Goal: Task Accomplishment & Management: Use online tool/utility

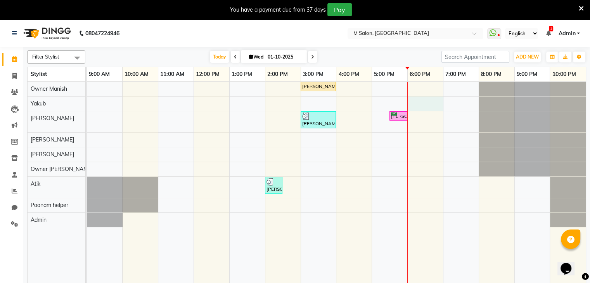
click at [413, 98] on div "[PERSON_NAME], TK05, 03:00 PM-04:00 PM, HIGHLIGHTS- WOMEN - Medium ,GLOBAL COLO…" at bounding box center [336, 187] width 499 height 211
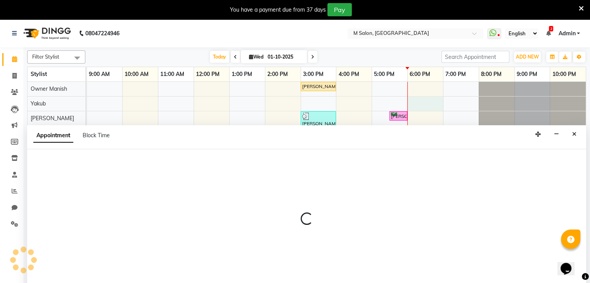
scroll to position [1, 0]
select select "87580"
select select "1080"
select select "tentative"
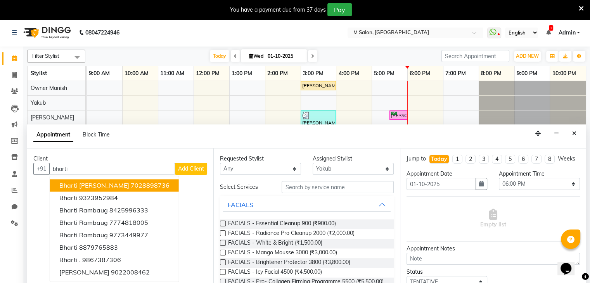
click at [135, 185] on ngb-highlight "7028898736" at bounding box center [150, 186] width 39 height 8
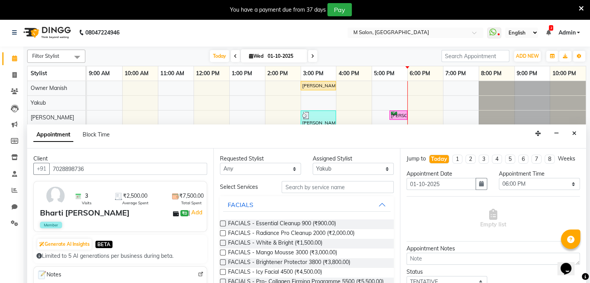
type input "7028898736"
click at [337, 166] on select "Select Admin [PERSON_NAME] Owner [PERSON_NAME] Owner [PERSON_NAME] helper [PERS…" at bounding box center [352, 169] width 81 height 12
select select "87586"
click at [312, 163] on select "Select Admin [PERSON_NAME] Owner [PERSON_NAME] Owner [PERSON_NAME] helper [PERS…" at bounding box center [352, 169] width 81 height 12
click at [292, 188] on input "text" at bounding box center [337, 187] width 112 height 12
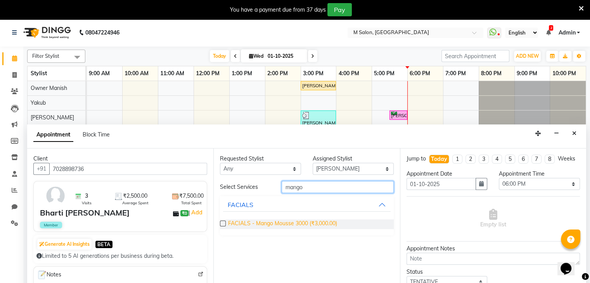
type input "mango"
click at [285, 222] on span "FACIALS - Mango Mousse 3000 (₹3,000.00)" at bounding box center [282, 224] width 109 height 10
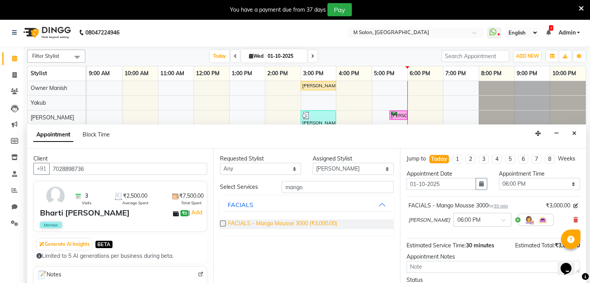
click at [299, 223] on span "FACIALS - Mango Mousse 3000 (₹3,000.00)" at bounding box center [282, 224] width 109 height 10
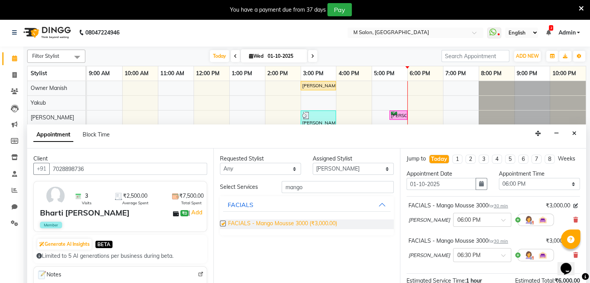
checkbox input "false"
click at [528, 190] on select "Select 10:00 AM 10:15 AM 10:30 AM 10:45 AM 11:00 AM 11:15 AM 11:30 AM 11:45 AM …" at bounding box center [539, 184] width 81 height 12
select select "1020"
click at [499, 185] on select "Select 10:00 AM 10:15 AM 10:30 AM 10:45 AM 11:00 AM 11:15 AM 11:30 AM 11:45 AM …" at bounding box center [539, 184] width 81 height 12
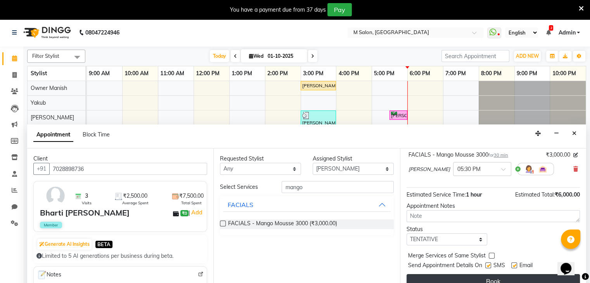
click at [524, 278] on button "Book" at bounding box center [492, 281] width 173 height 14
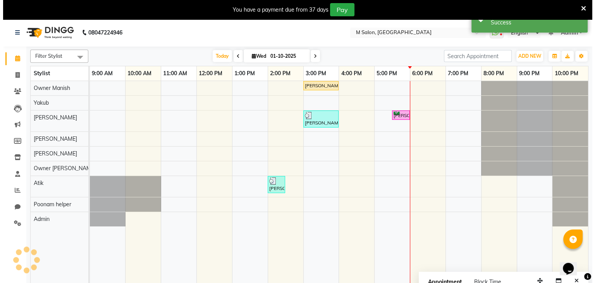
scroll to position [0, 0]
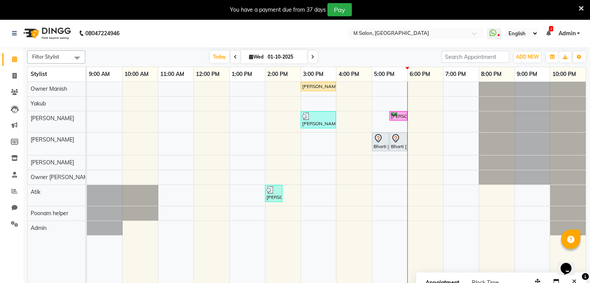
click at [580, 5] on icon at bounding box center [580, 8] width 5 height 7
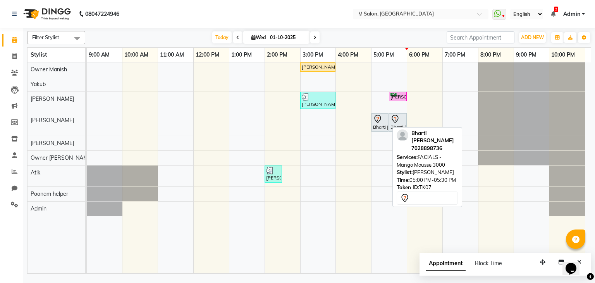
click at [377, 125] on div "Bharti kukreja, TK07, 05:00 PM-05:30 PM, FACIALS - Mango Mousse 3000" at bounding box center [381, 122] width 16 height 16
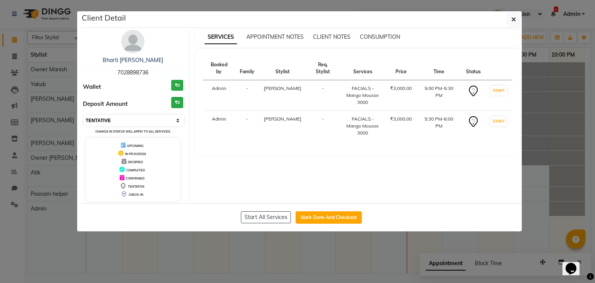
click at [120, 118] on select "Select IN SERVICE CONFIRMED TENTATIVE CHECK IN MARK DONE DROPPED UPCOMING" at bounding box center [134, 120] width 100 height 11
select select "1"
click at [84, 115] on select "Select IN SERVICE CONFIRMED TENTATIVE CHECK IN MARK DONE DROPPED UPCOMING" at bounding box center [134, 120] width 100 height 11
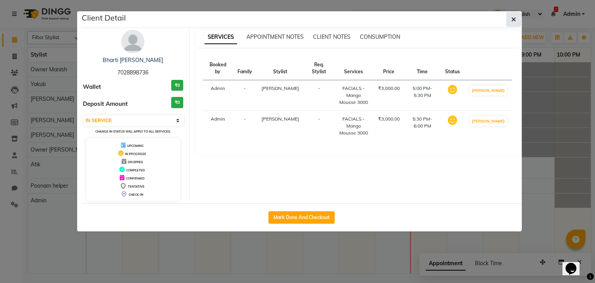
click at [513, 19] on icon "button" at bounding box center [514, 19] width 5 height 6
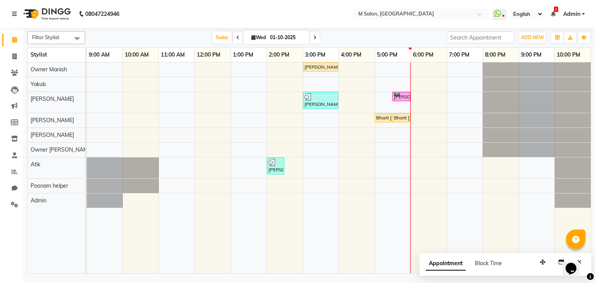
click at [282, 32] on input "01-10-2025" at bounding box center [287, 38] width 39 height 12
select select "10"
select select "2025"
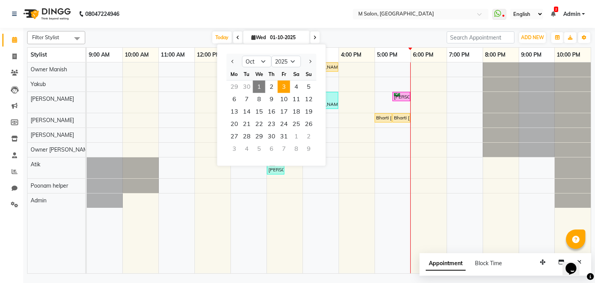
click at [281, 87] on span "3" at bounding box center [284, 87] width 12 height 12
type input "03-10-2025"
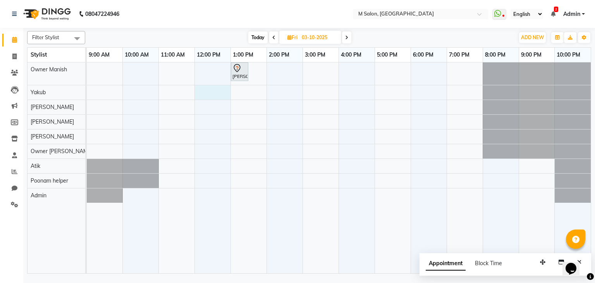
click at [214, 96] on div "rohidas ., 01:00 PM-01:30 PM, FACIALS - Mango Mousse 3000" at bounding box center [339, 167] width 504 height 211
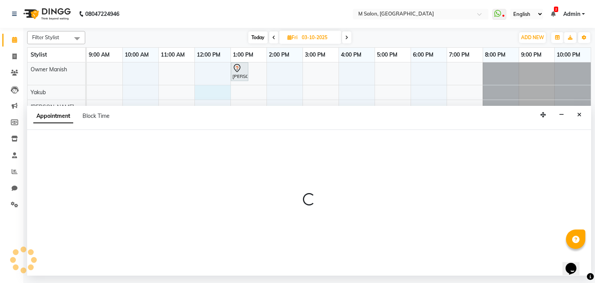
select select "87580"
select select "720"
select select "tentative"
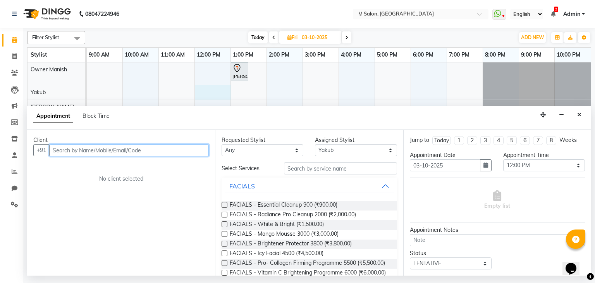
click at [82, 153] on input "text" at bounding box center [129, 150] width 160 height 12
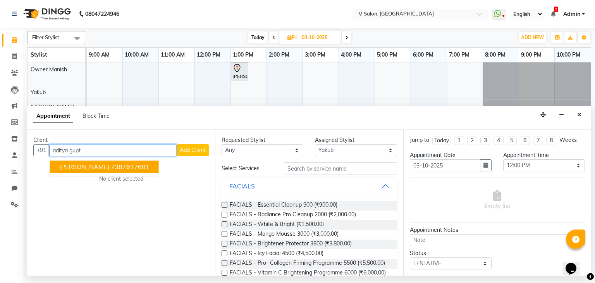
click at [85, 168] on span "Aditya Gupta" at bounding box center [84, 167] width 50 height 8
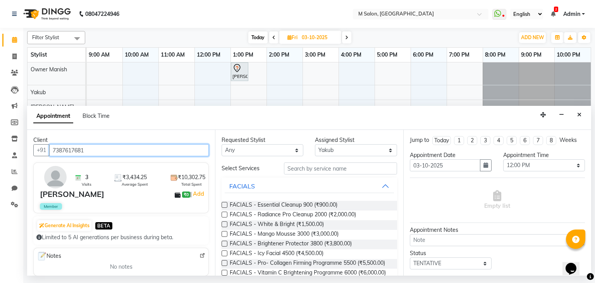
type input "7387617681"
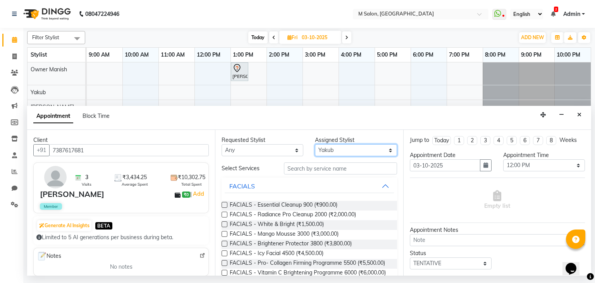
click at [324, 149] on select "Select Admin Atik Heena Owner Manish Owner Rima Solanki Poonam helper Pranali t…" at bounding box center [356, 150] width 82 height 12
select select "89947"
click at [315, 144] on select "Select Admin Atik Heena Owner Manish Owner Rima Solanki Poonam helper Pranali t…" at bounding box center [356, 150] width 82 height 12
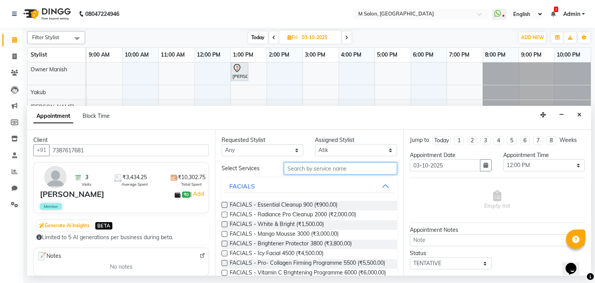
click at [319, 173] on input "text" at bounding box center [340, 168] width 113 height 12
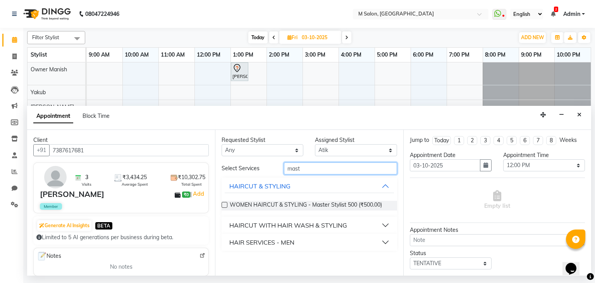
type input "mast"
click at [315, 238] on button "HAIR SERVICES - MEN" at bounding box center [309, 242] width 169 height 14
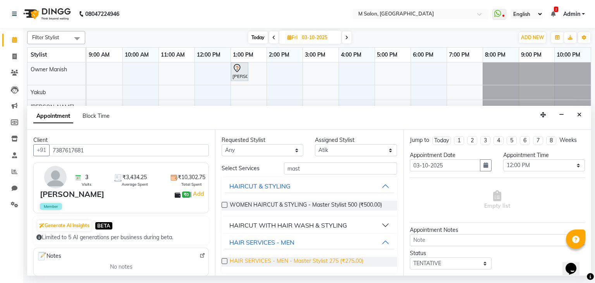
click at [314, 266] on span "HAIR SERVICES - MEN - Master Stylist 275 (₹275.00)" at bounding box center [297, 262] width 134 height 10
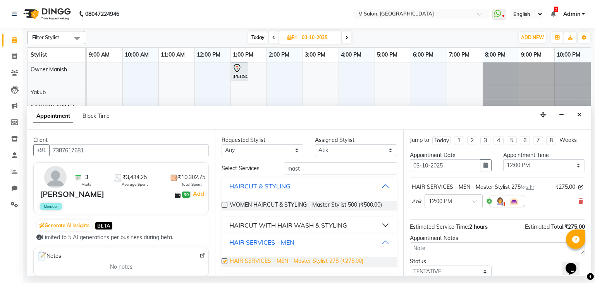
checkbox input "false"
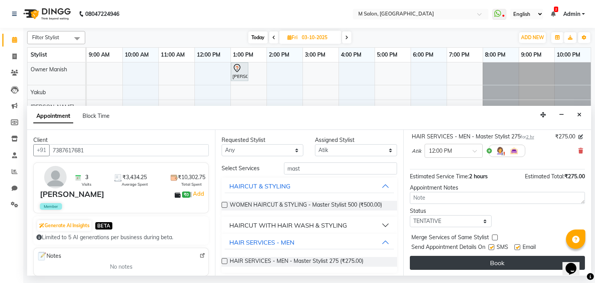
click at [533, 261] on button "Book" at bounding box center [497, 263] width 175 height 14
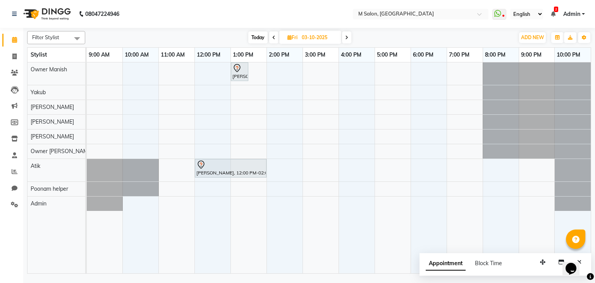
click at [263, 37] on span "Today" at bounding box center [258, 37] width 19 height 12
type input "01-10-2025"
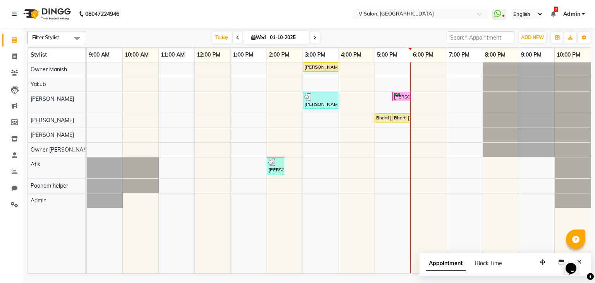
click at [284, 36] on input "01-10-2025" at bounding box center [287, 38] width 39 height 12
select select "10"
select select "2025"
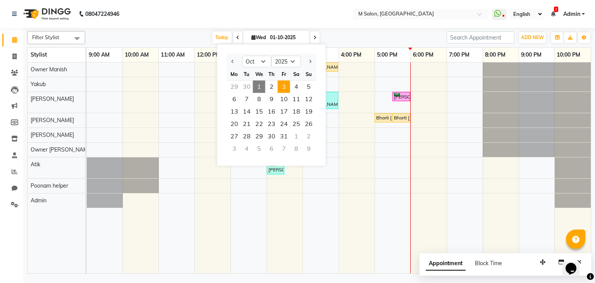
click at [284, 87] on span "3" at bounding box center [284, 87] width 12 height 12
type input "03-10-2025"
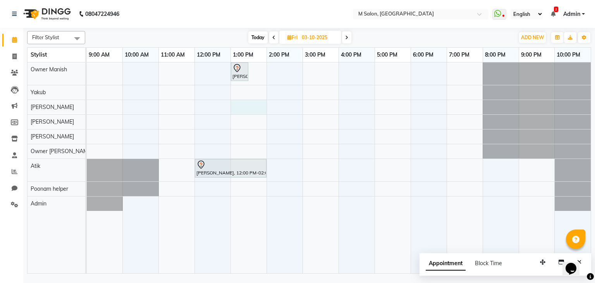
click at [248, 103] on div "rohidas ., 01:00 PM-01:30 PM, FACIALS - Mango Mousse 3000 Aditya Gupta, 12:00 P…" at bounding box center [339, 167] width 504 height 211
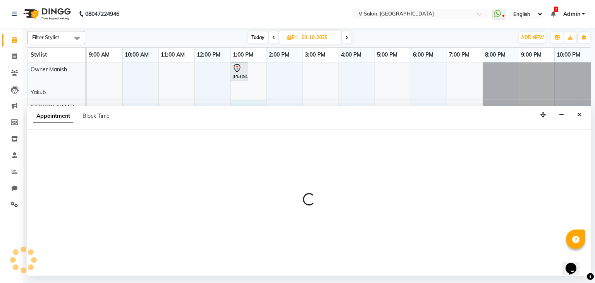
select select "87581"
select select "tentative"
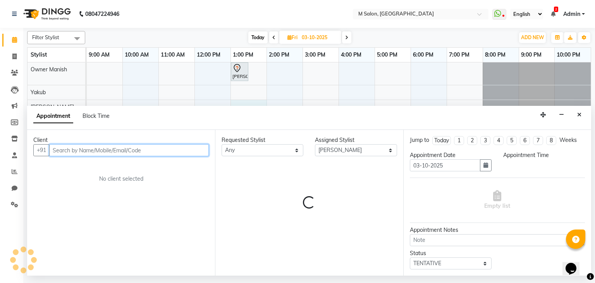
select select "780"
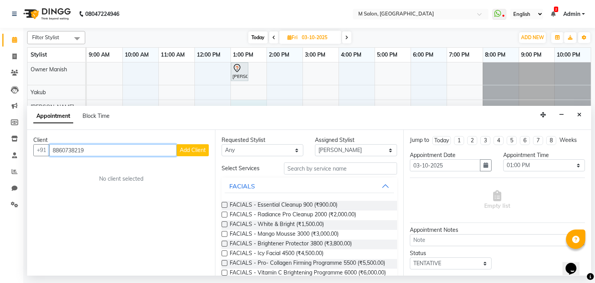
type input "8860738219"
click at [189, 150] on span "Add Client" at bounding box center [193, 150] width 26 height 7
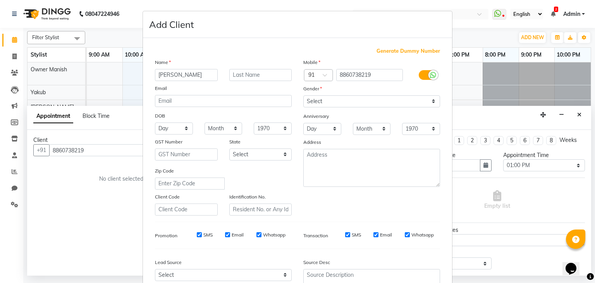
type input "deepali"
click at [246, 72] on input "text" at bounding box center [261, 75] width 63 height 12
type input "yadav"
click at [326, 100] on select "Select Male Female Other Prefer Not To Say" at bounding box center [372, 101] width 137 height 12
select select "female"
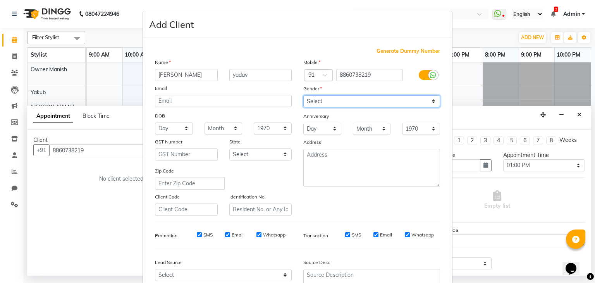
click at [304, 96] on select "Select Male Female Other Prefer Not To Say" at bounding box center [372, 101] width 137 height 12
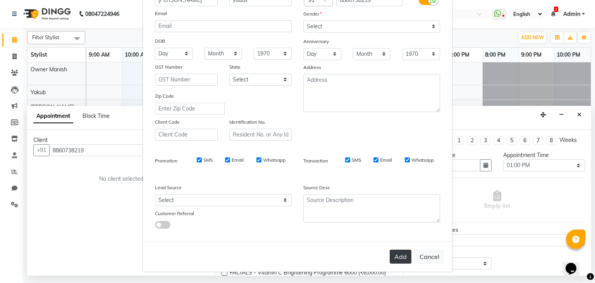
click at [396, 253] on button "Add" at bounding box center [401, 257] width 22 height 14
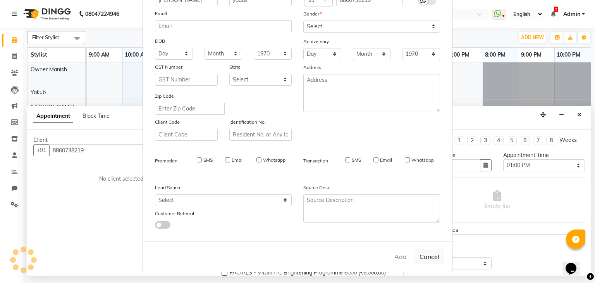
select select
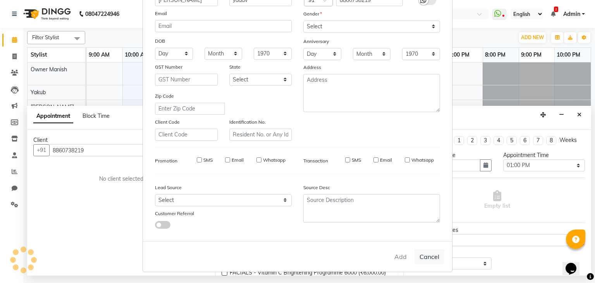
select select
checkbox input "false"
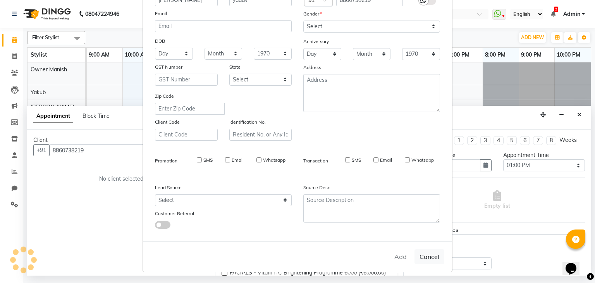
checkbox input "false"
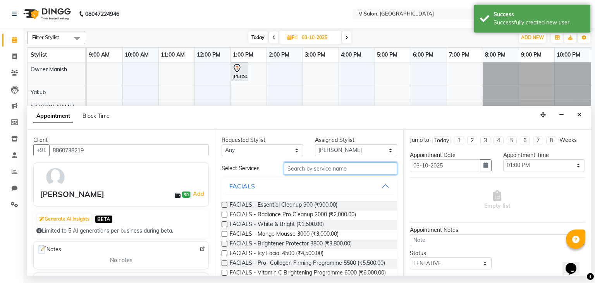
click at [304, 167] on input "text" at bounding box center [340, 168] width 113 height 12
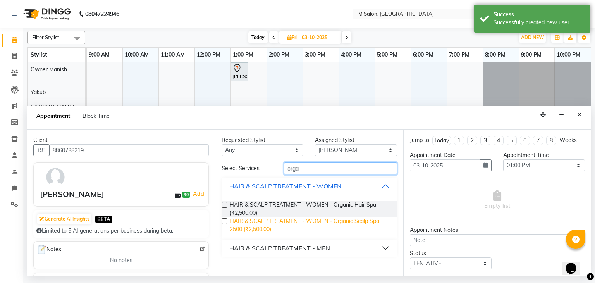
type input "orga"
click at [267, 228] on span "HAIR & SCALP TREATMENT - WOMEN - Organic Scalp Spa 2500 (₹2,500.00)" at bounding box center [310, 225] width 161 height 16
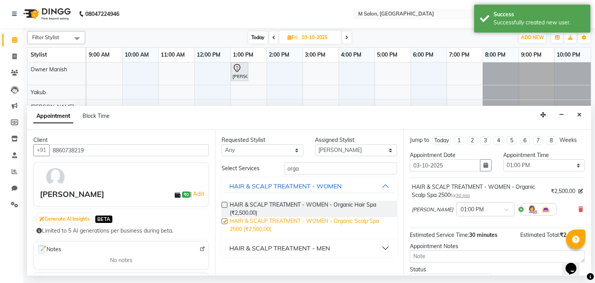
checkbox input "false"
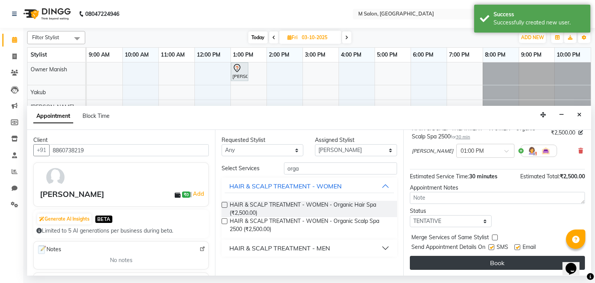
click at [511, 261] on button "Book" at bounding box center [497, 263] width 175 height 14
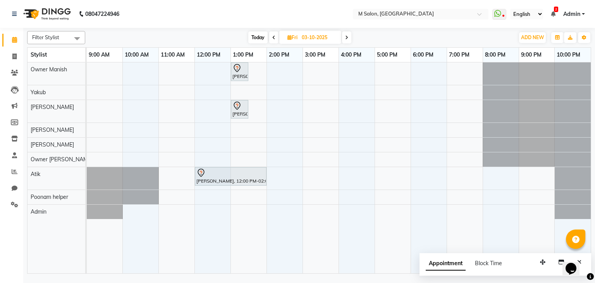
click at [273, 35] on icon at bounding box center [274, 37] width 3 height 5
type input "02-10-2025"
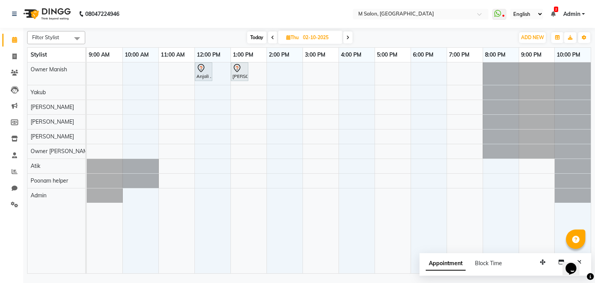
click at [309, 105] on div "Anjali .., 12:00 PM-12:30 PM, NANOSHINE LUXURY TREATMENT - Long 11000 NAINA PAT…" at bounding box center [339, 167] width 504 height 211
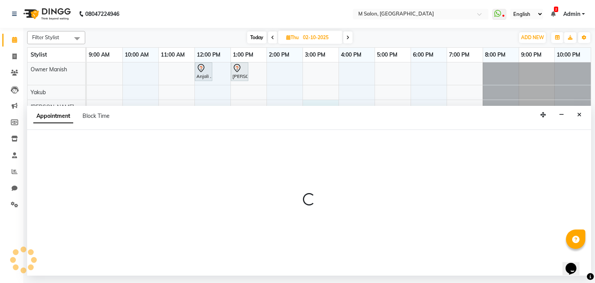
select select "87581"
select select "900"
select select "tentative"
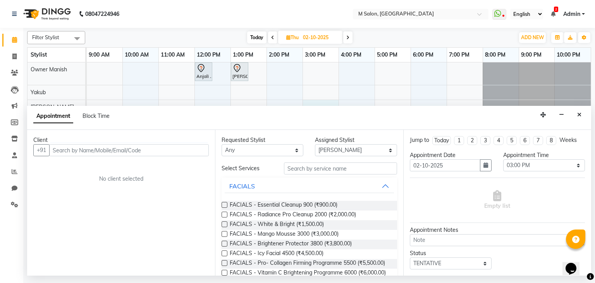
click at [271, 39] on icon at bounding box center [272, 37] width 3 height 5
type input "01-10-2025"
select select "900"
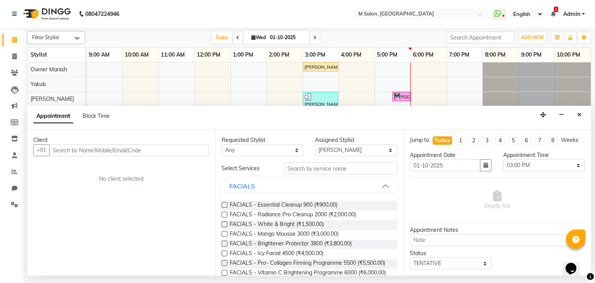
click at [314, 36] on icon at bounding box center [315, 37] width 3 height 5
type input "02-10-2025"
select select "900"
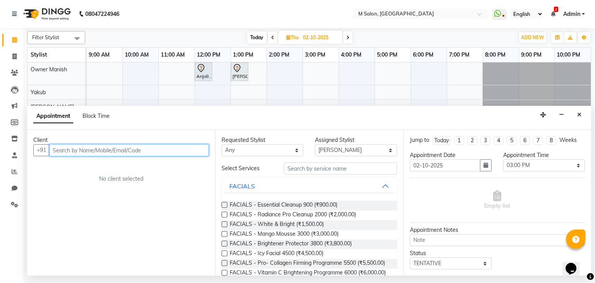
click at [140, 152] on input "text" at bounding box center [129, 150] width 160 height 12
type input "8860732819"
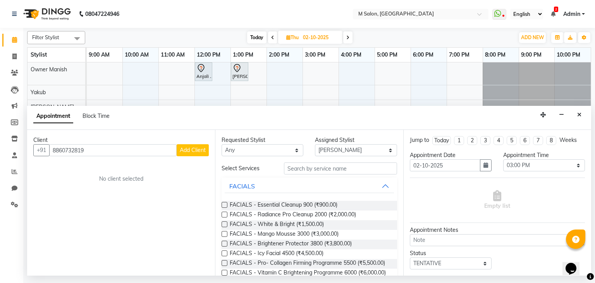
click at [186, 145] on button "Add Client" at bounding box center [193, 150] width 32 height 12
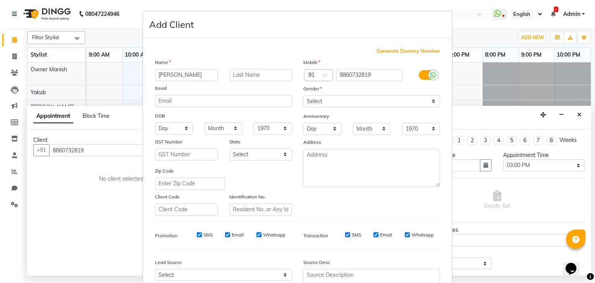
type input "deepali"
click at [243, 79] on input "text" at bounding box center [261, 75] width 63 height 12
type input "yadav"
click at [307, 98] on select "Select Male Female Other Prefer Not To Say" at bounding box center [372, 101] width 137 height 12
select select "female"
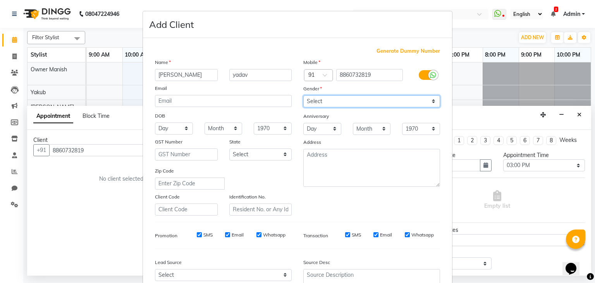
click at [304, 96] on select "Select Male Female Other Prefer Not To Say" at bounding box center [372, 101] width 137 height 12
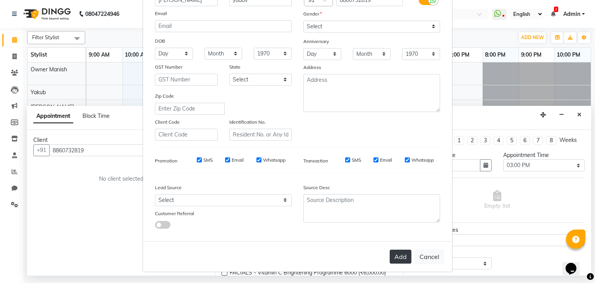
click at [403, 252] on button "Add" at bounding box center [401, 257] width 22 height 14
select select
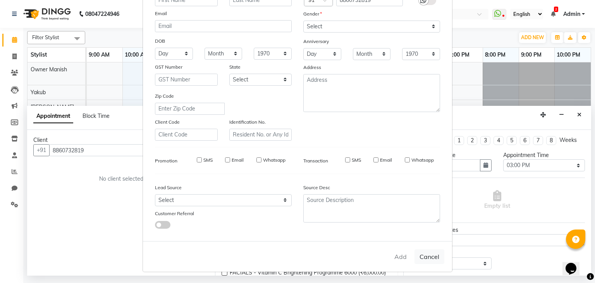
select select
checkbox input "false"
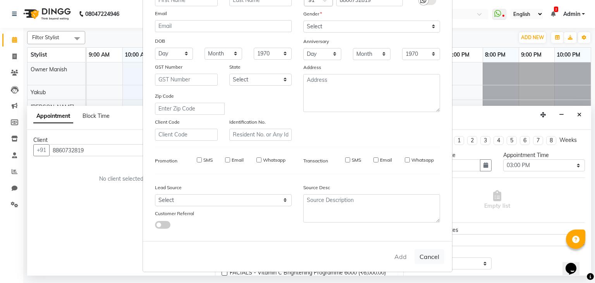
checkbox input "false"
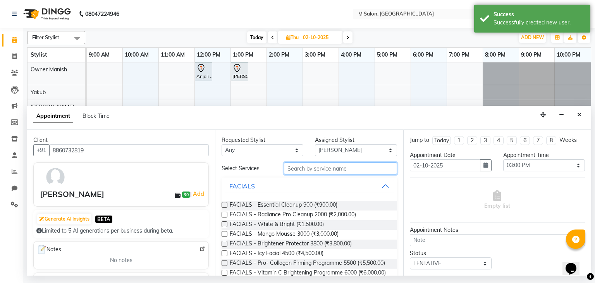
click at [323, 171] on input "text" at bounding box center [340, 168] width 113 height 12
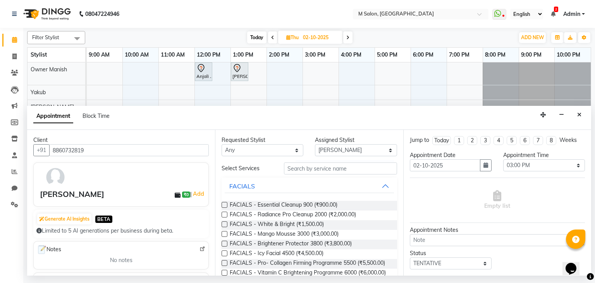
click at [270, 37] on span at bounding box center [272, 37] width 9 height 12
type input "01-10-2025"
select select "900"
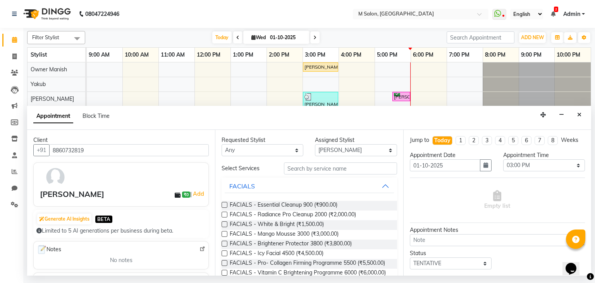
click at [589, 79] on div "Filter Stylist Select All Admin Atik Heena Owner Manish Owner Rima Solanki Poon…" at bounding box center [309, 152] width 572 height 248
click at [580, 115] on icon "Close" at bounding box center [580, 114] width 4 height 5
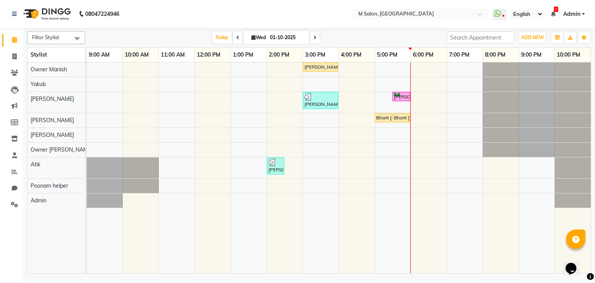
click at [284, 36] on input "01-10-2025" at bounding box center [287, 38] width 39 height 12
select select "10"
select select "2025"
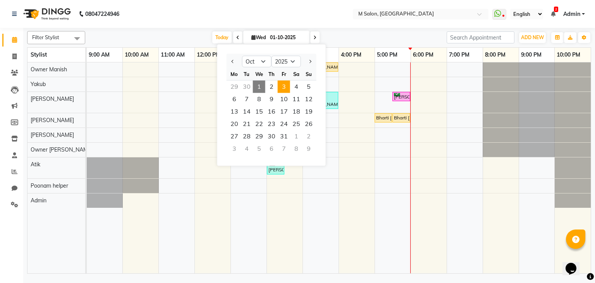
click at [281, 83] on span "3" at bounding box center [284, 87] width 12 height 12
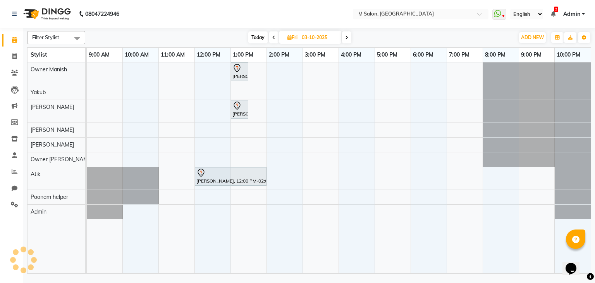
click at [255, 35] on span "Today" at bounding box center [258, 37] width 19 height 12
type input "01-10-2025"
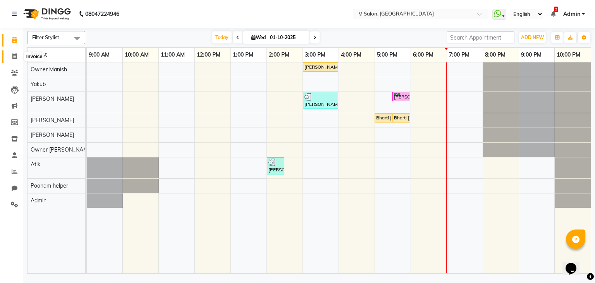
click at [19, 56] on span at bounding box center [15, 56] width 14 height 9
select select "service"
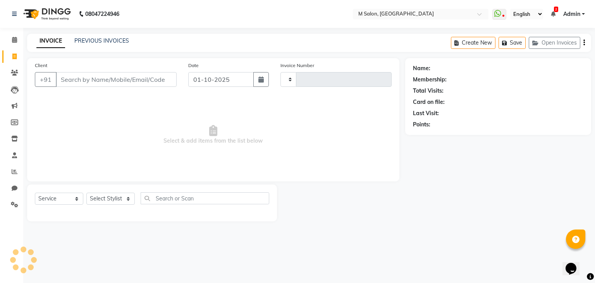
type input "0247"
select select "8656"
click at [137, 76] on input "Client" at bounding box center [116, 79] width 121 height 15
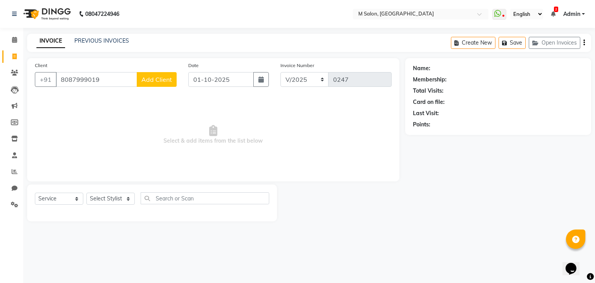
type input "8087999019"
click at [160, 74] on button "Add Client" at bounding box center [157, 79] width 40 height 15
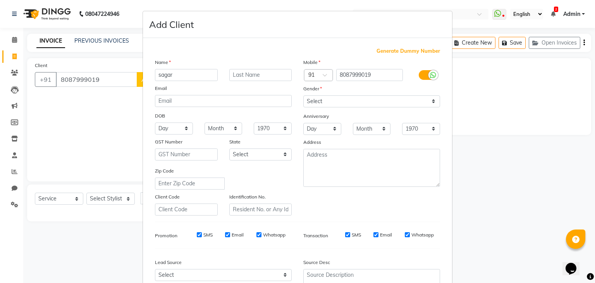
type input "sagar"
click at [264, 78] on input "text" at bounding box center [261, 75] width 63 height 12
type input "jagai"
click at [518, 123] on ngb-modal-window "Add Client Generate Dummy Number Name sagar jagai Email DOB Day 01 02 03 04 05 …" at bounding box center [297, 141] width 595 height 283
click at [487, 84] on ngb-modal-window "Add Client Generate Dummy Number Name sagar jagai Email DOB Day 01 02 03 04 05 …" at bounding box center [297, 141] width 595 height 283
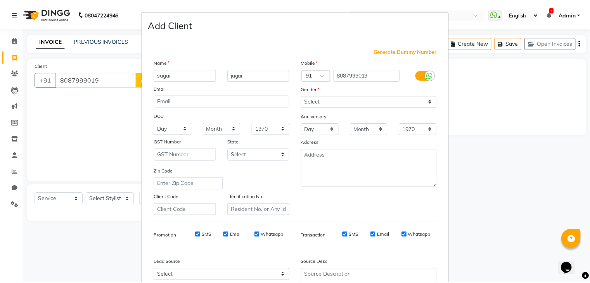
scroll to position [79, 0]
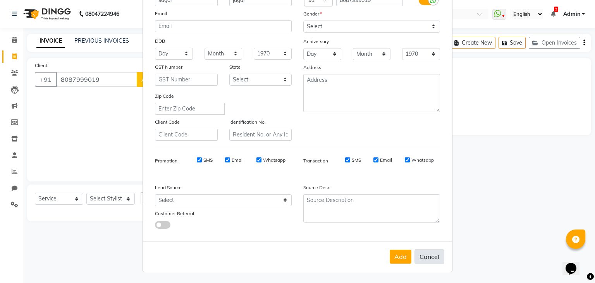
click at [423, 255] on button "Cancel" at bounding box center [430, 256] width 30 height 15
select select
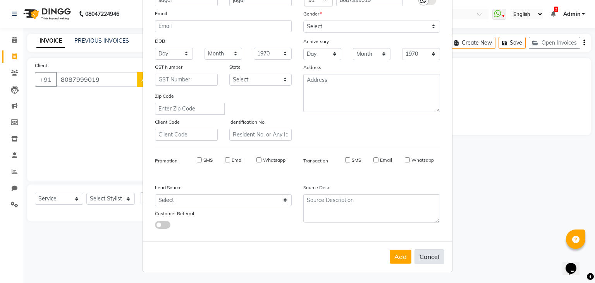
select select
checkbox input "false"
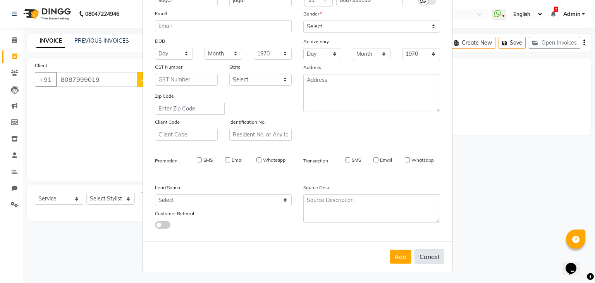
checkbox input "false"
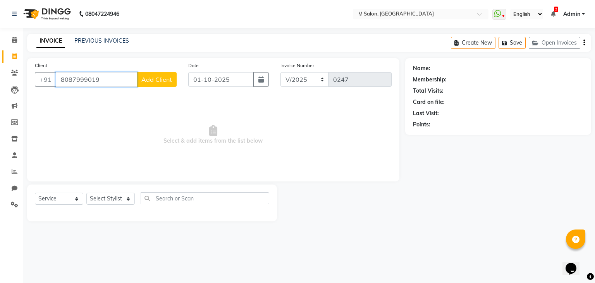
click at [115, 81] on input "8087999019" at bounding box center [96, 79] width 81 height 15
type input "8"
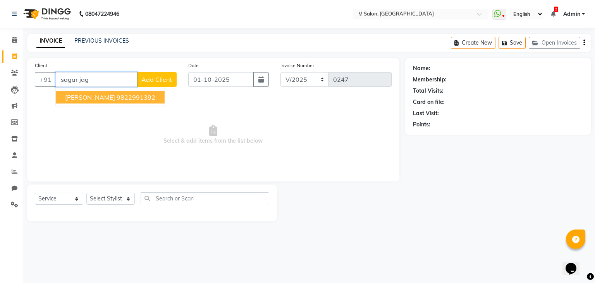
click at [98, 100] on span "SAGAR JAGIASI" at bounding box center [90, 97] width 50 height 8
type input "9822991392"
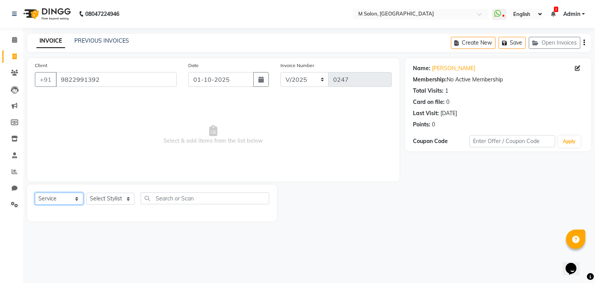
click at [64, 198] on select "Select Service Product Membership Package Voucher Prepaid Gift Card" at bounding box center [59, 199] width 48 height 12
click at [35, 193] on select "Select Service Product Membership Package Voucher Prepaid Gift Card" at bounding box center [59, 199] width 48 height 12
click at [108, 199] on select "Select Stylist Admin Atik Heena Owner Manish Owner Rima Solanki Poonam helper P…" at bounding box center [110, 199] width 48 height 12
select select "89947"
click at [86, 193] on select "Select Stylist Admin Atik Heena Owner Manish Owner Rima Solanki Poonam helper P…" at bounding box center [110, 199] width 48 height 12
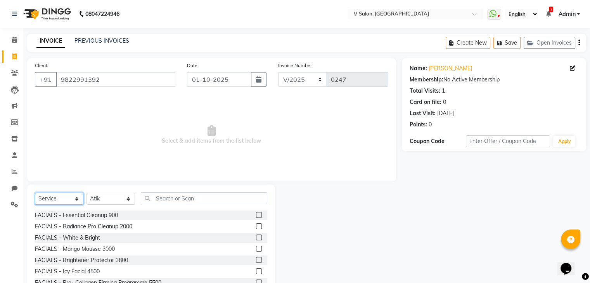
click at [48, 199] on select "Select Service Product Membership Package Voucher Prepaid Gift Card" at bounding box center [59, 199] width 48 height 12
select select "package"
click at [35, 193] on select "Select Service Product Membership Package Voucher Prepaid Gift Card" at bounding box center [59, 199] width 48 height 12
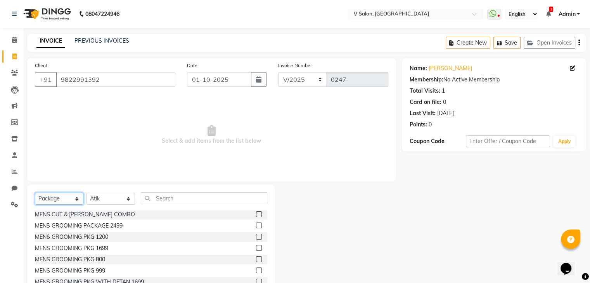
scroll to position [0, 0]
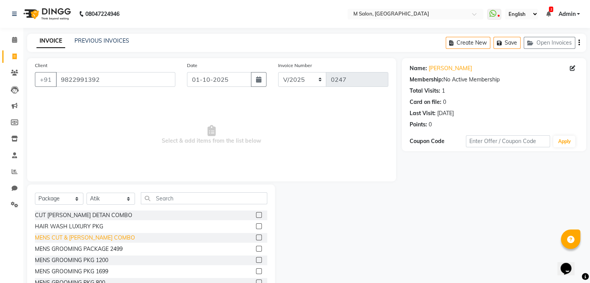
click at [79, 238] on div "MENS CUT & BEARD COMBO" at bounding box center [85, 238] width 100 height 8
checkbox input "false"
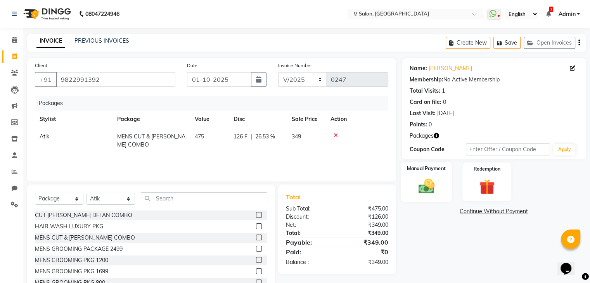
click at [427, 180] on img at bounding box center [426, 186] width 26 height 19
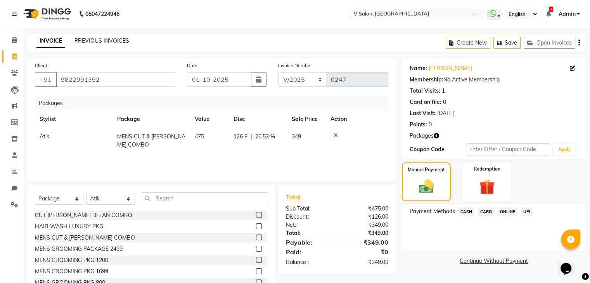
click at [524, 212] on span "UPI" at bounding box center [526, 211] width 12 height 9
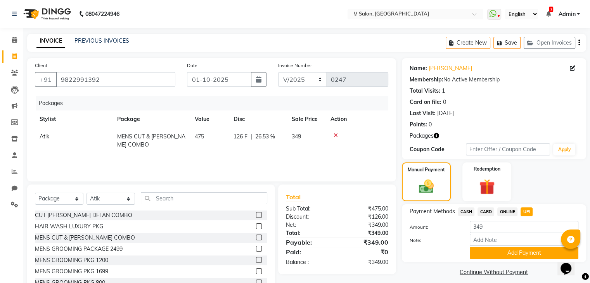
scroll to position [28, 0]
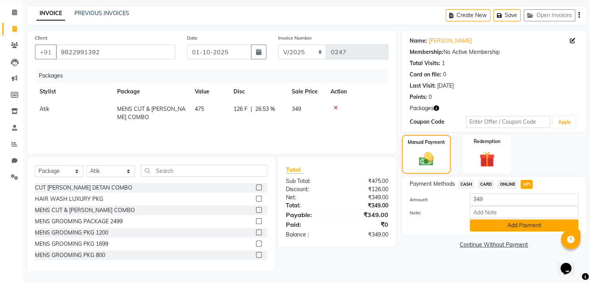
click at [532, 225] on button "Add Payment" at bounding box center [523, 225] width 109 height 12
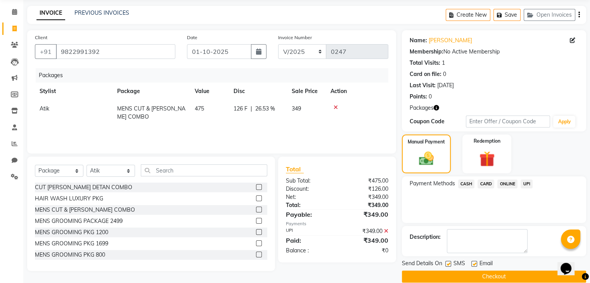
click at [501, 273] on button "Checkout" at bounding box center [494, 277] width 184 height 12
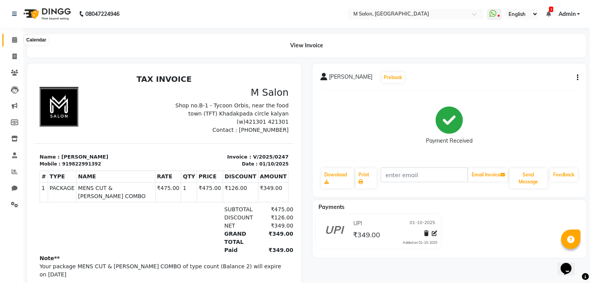
click at [15, 41] on icon at bounding box center [14, 40] width 5 height 6
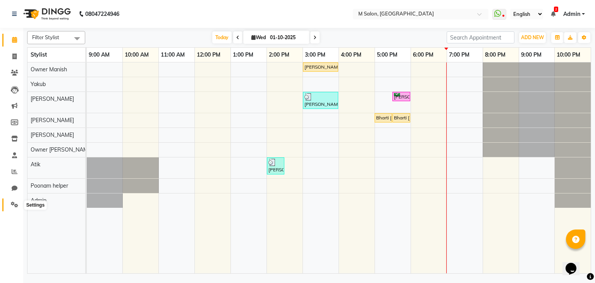
click at [12, 207] on icon at bounding box center [14, 205] width 7 height 6
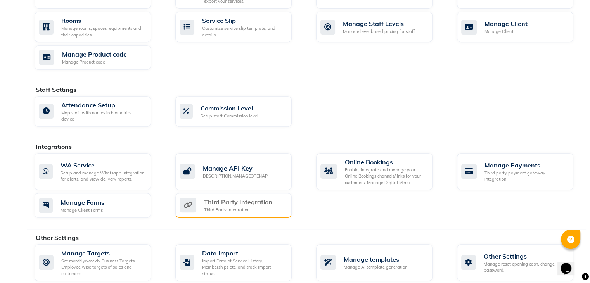
scroll to position [346, 0]
click at [231, 207] on div "Third Party Integration" at bounding box center [238, 210] width 68 height 7
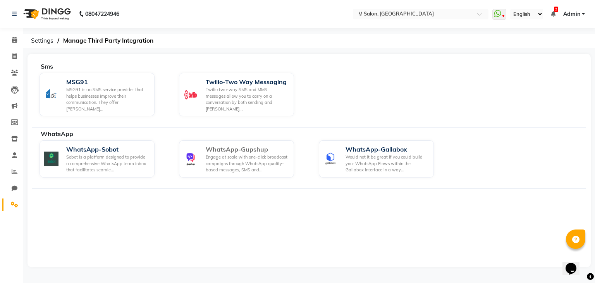
click at [251, 154] on div "Engage at scale with one-click broadcast campaigns through WhatsApp quality-bas…" at bounding box center [247, 163] width 82 height 19
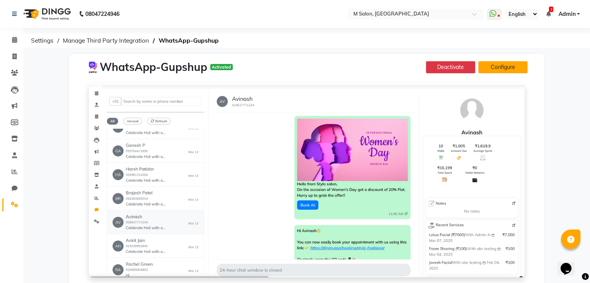
click at [493, 71] on button "Configure" at bounding box center [502, 67] width 49 height 12
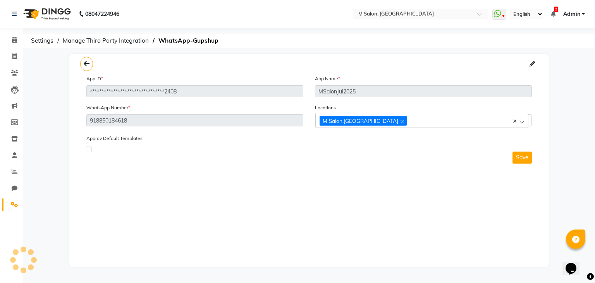
click at [12, 202] on icon at bounding box center [14, 205] width 7 height 6
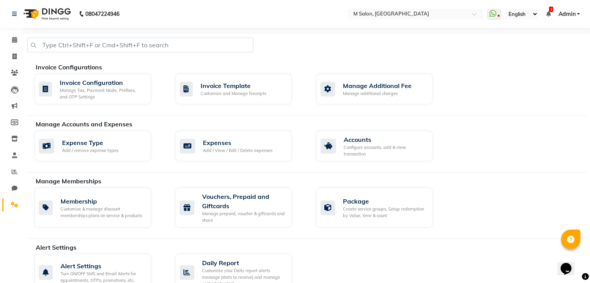
click at [12, 202] on icon at bounding box center [14, 205] width 7 height 6
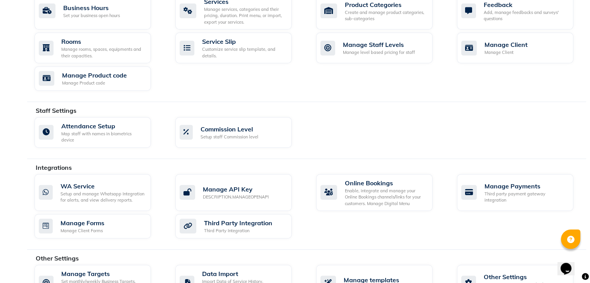
scroll to position [346, 0]
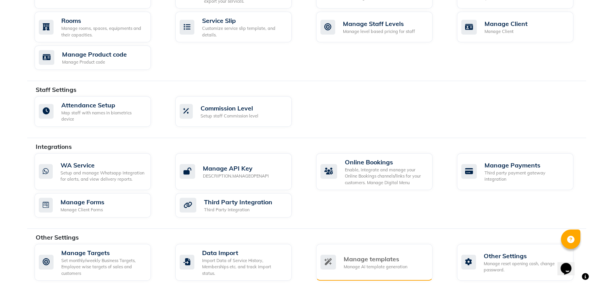
click at [361, 264] on div "Manage AI template generation" at bounding box center [375, 267] width 64 height 7
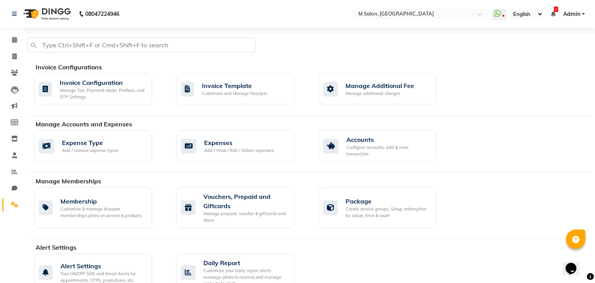
select select "APPROVED"
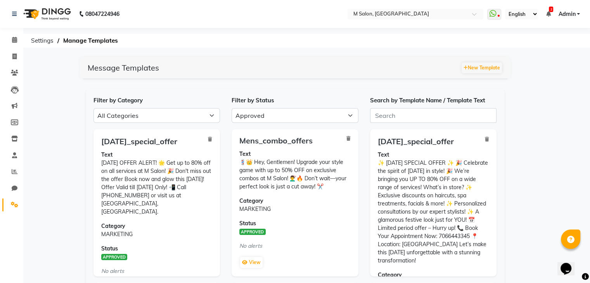
scroll to position [9, 0]
click at [476, 66] on button "New Template" at bounding box center [481, 67] width 40 height 11
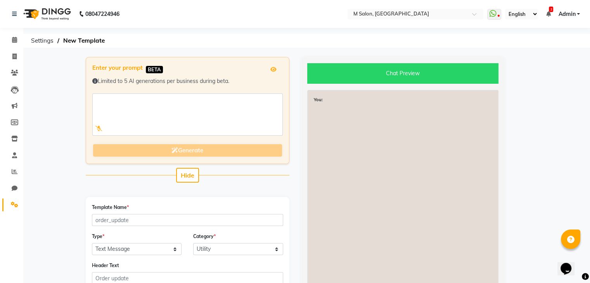
click at [105, 213] on div "Template Name *" at bounding box center [187, 214] width 191 height 23
click at [107, 216] on input "Template Name *" at bounding box center [187, 220] width 191 height 12
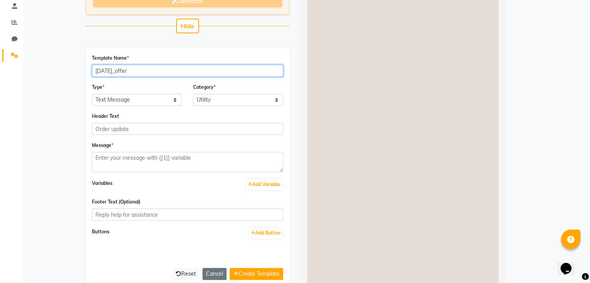
scroll to position [129, 0]
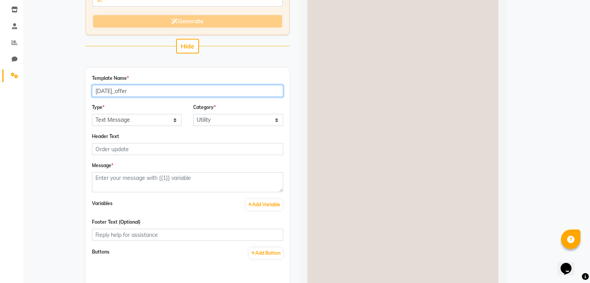
type input "diwali_offer"
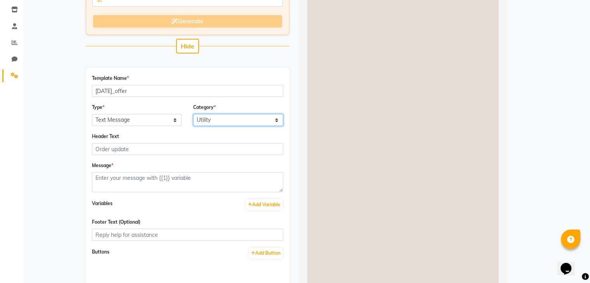
click at [204, 118] on select "Utility Marketing Authentication" at bounding box center [238, 120] width 90 height 12
select select "MARKETING"
click at [193, 114] on select "Utility Marketing Authentication" at bounding box center [238, 120] width 90 height 12
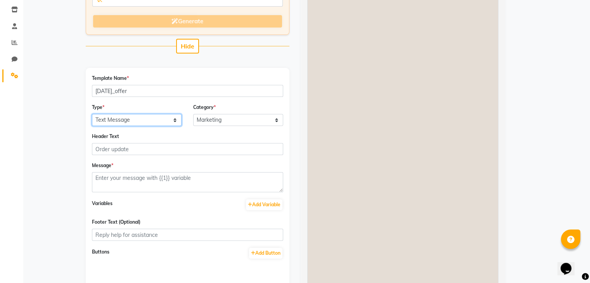
click at [118, 118] on select "Text Message Image with Text" at bounding box center [137, 120] width 90 height 12
select select "IMAGE"
click at [92, 114] on select "Text Message Image with Text" at bounding box center [137, 120] width 90 height 12
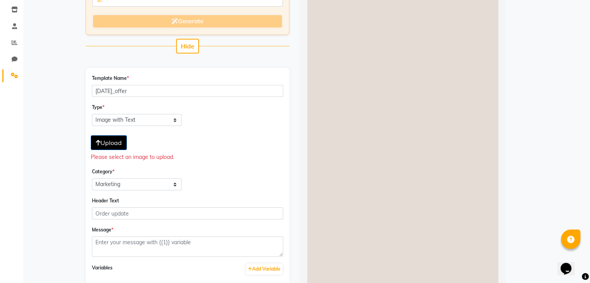
click at [117, 142] on span "Upload" at bounding box center [109, 143] width 26 height 8
